Goal: Information Seeking & Learning: Learn about a topic

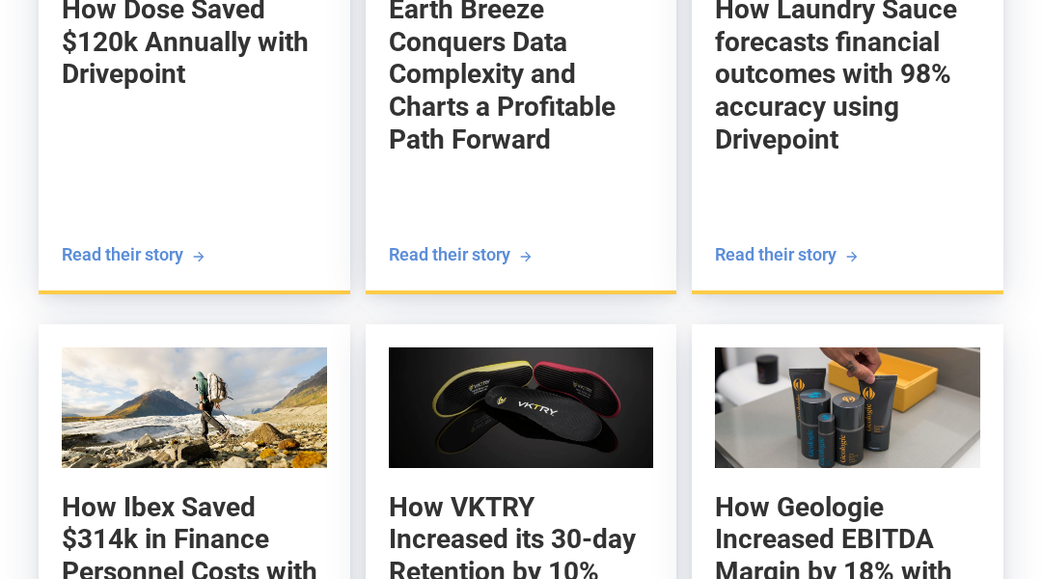
scroll to position [9682, 0]
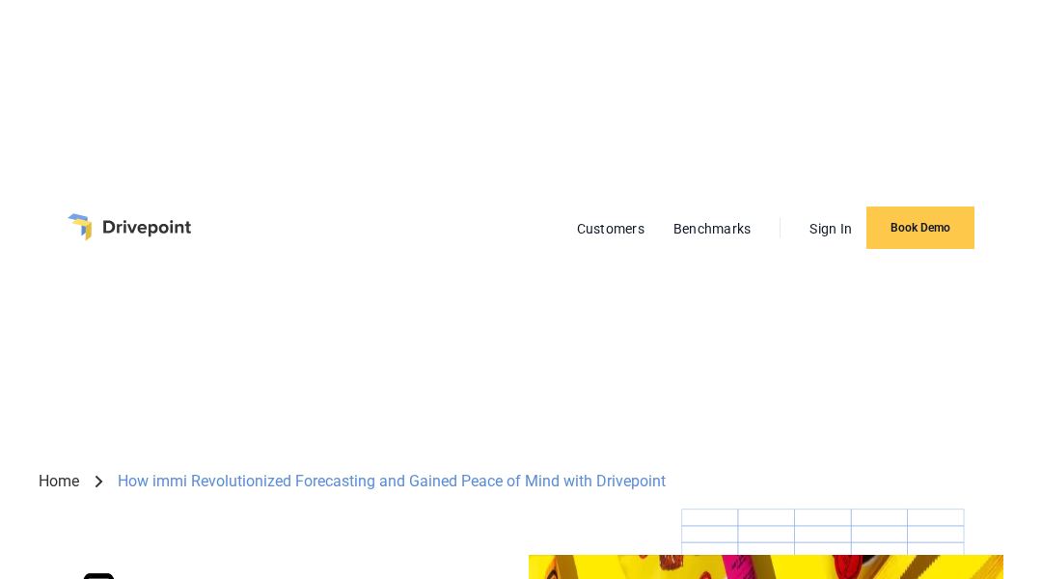
scroll to position [9068, 0]
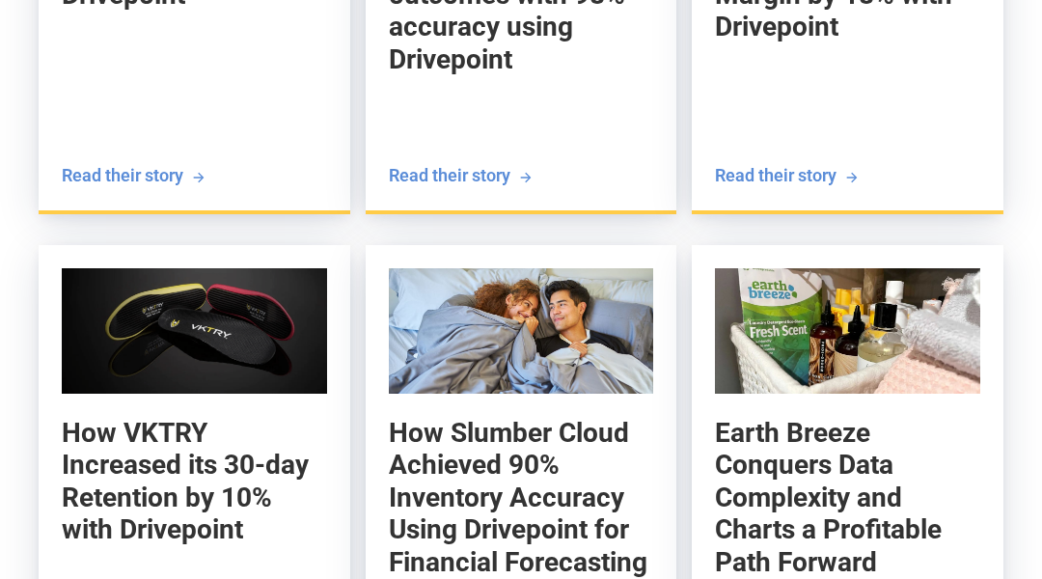
scroll to position [6694, 0]
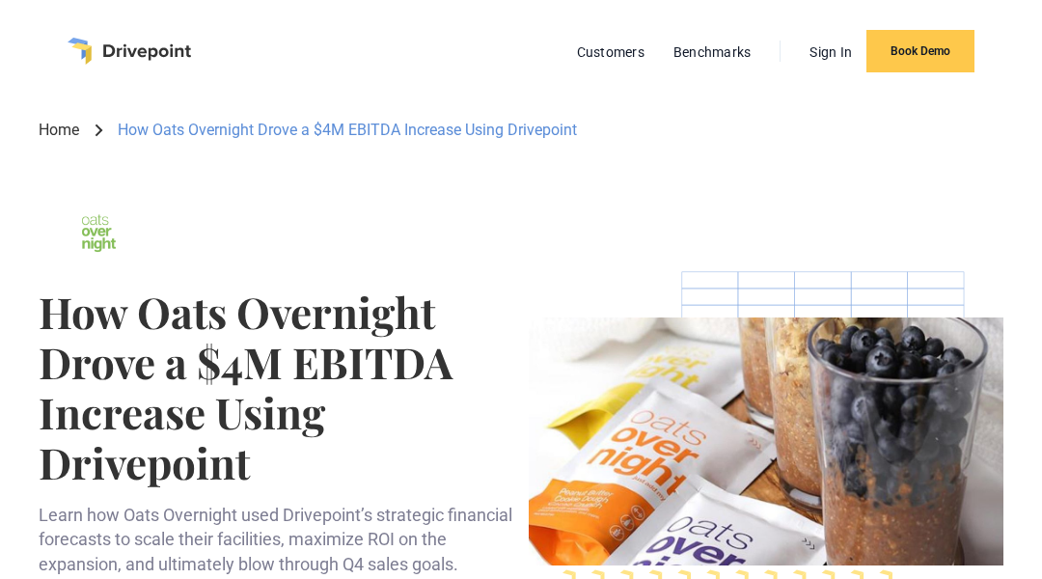
scroll to position [5653, 0]
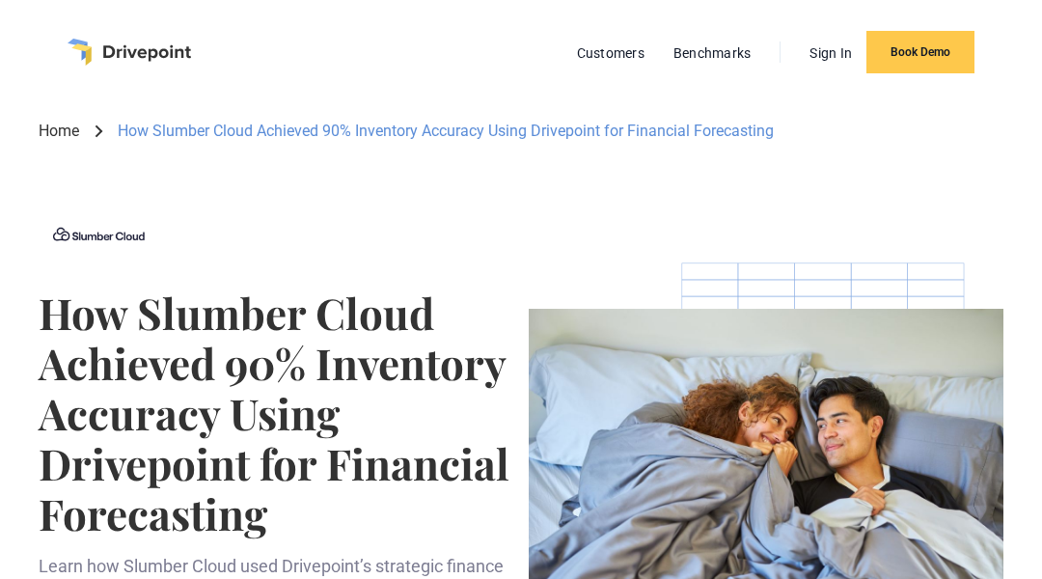
scroll to position [6719, 0]
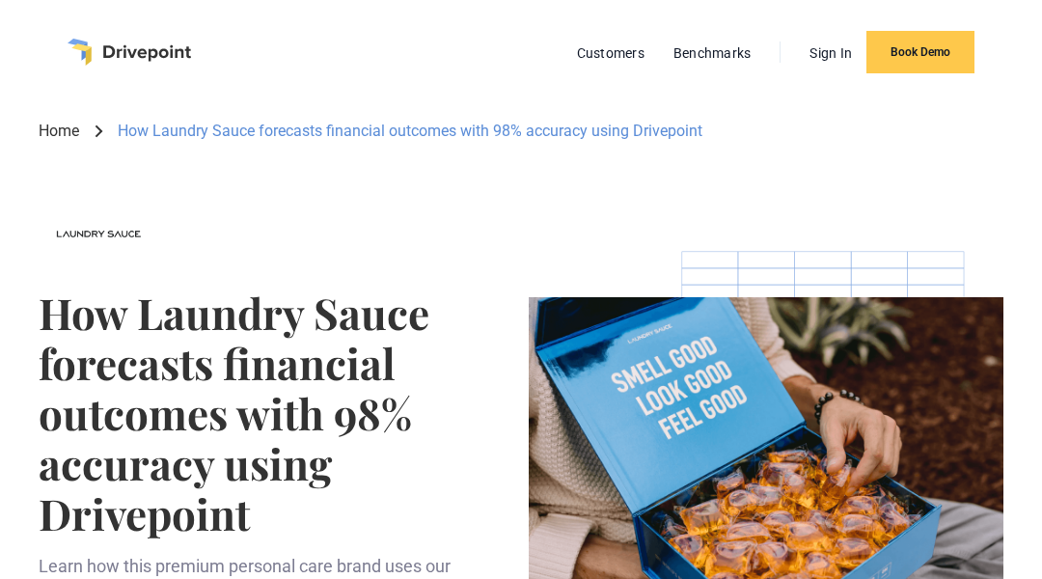
scroll to position [1, 0]
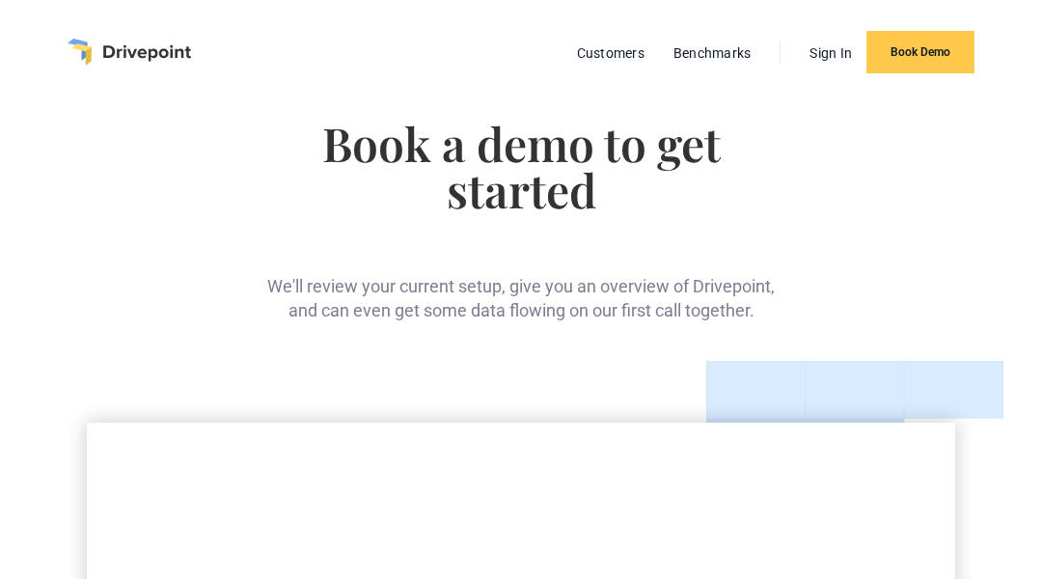
scroll to position [3989, 0]
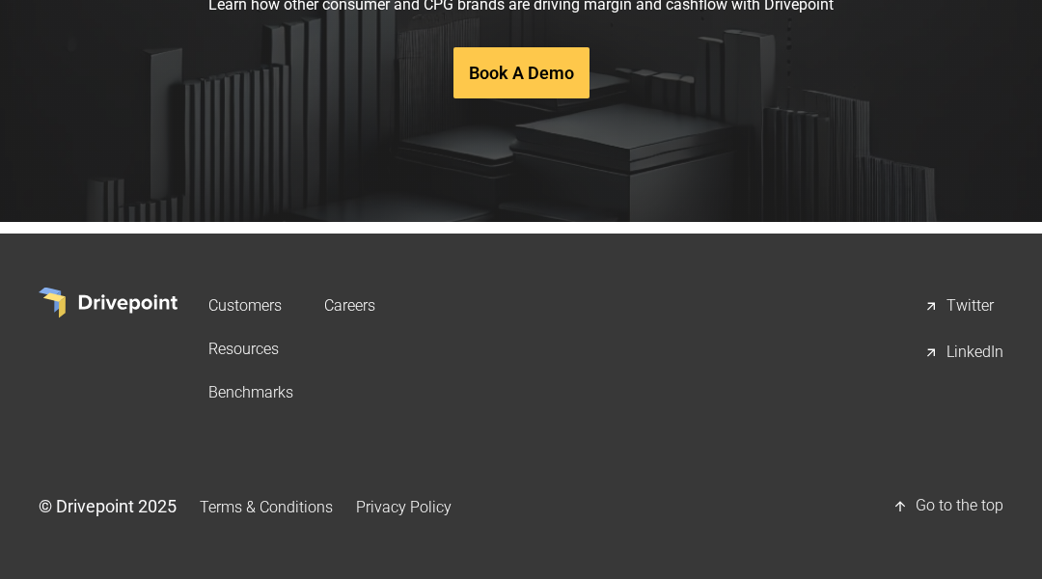
scroll to position [5543, 0]
